Goal: Find specific page/section: Find specific page/section

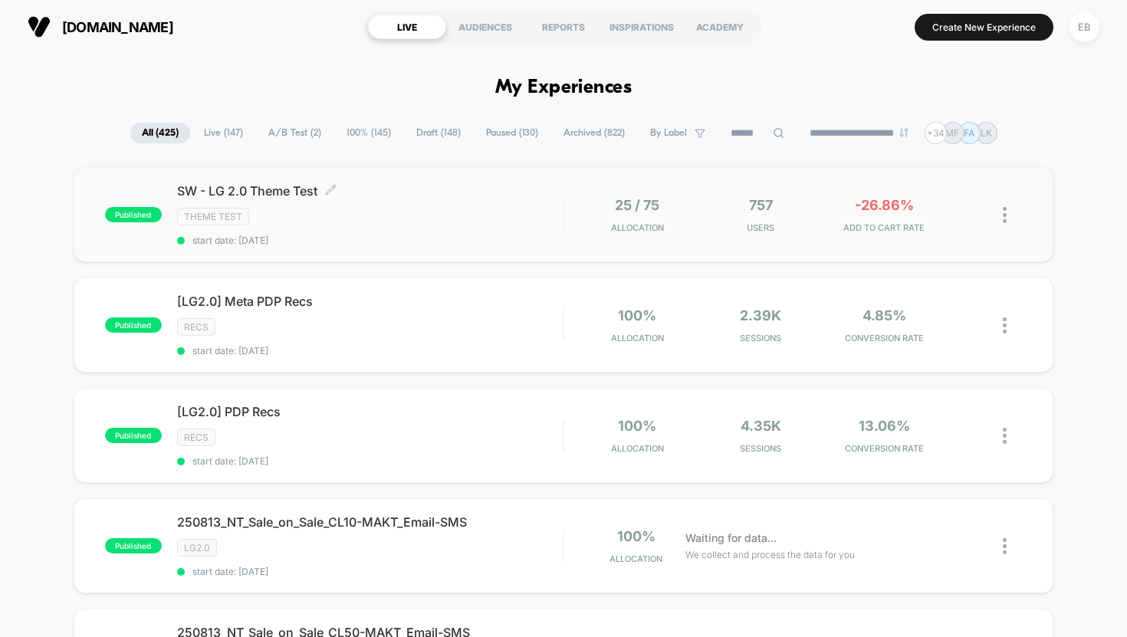
click at [416, 215] on div "Theme Test" at bounding box center [370, 217] width 386 height 18
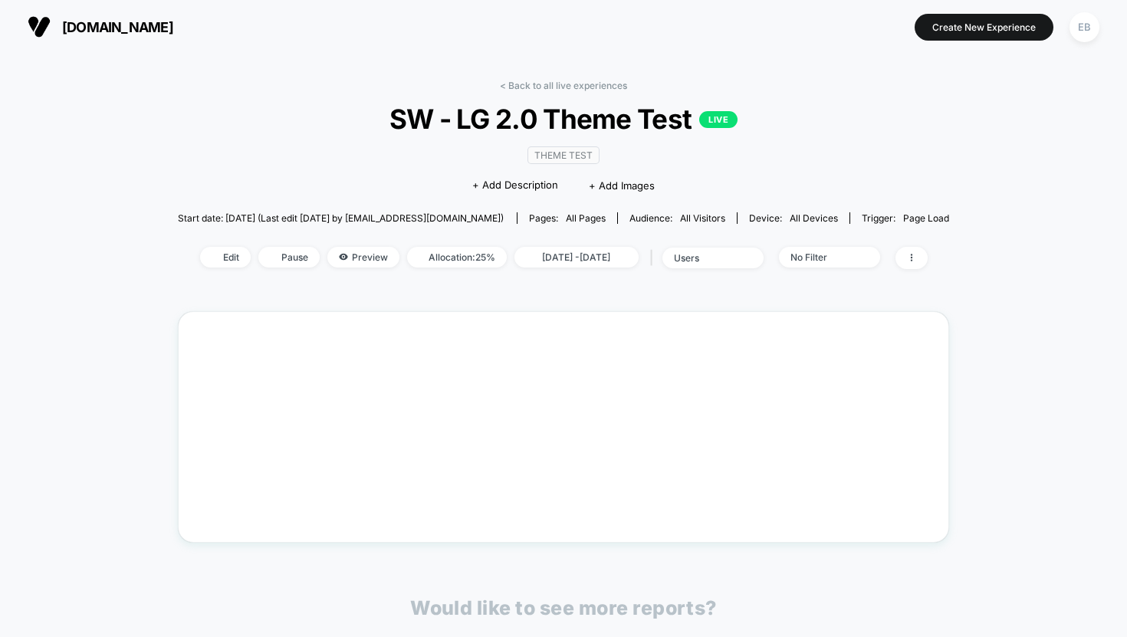
scroll to position [111, 0]
